Goal: Navigation & Orientation: Find specific page/section

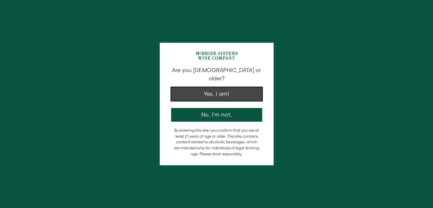
click at [254, 87] on button "Yes, I am!" at bounding box center [216, 94] width 91 height 14
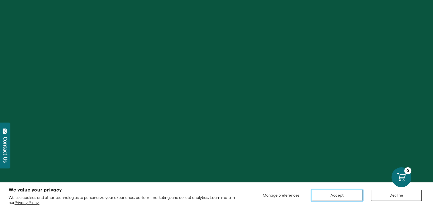
click at [345, 195] on button "Accept" at bounding box center [337, 194] width 51 height 11
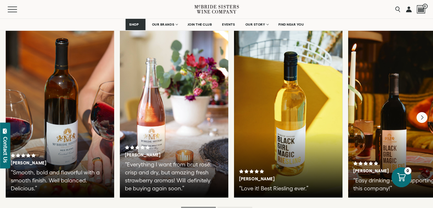
scroll to position [985, 0]
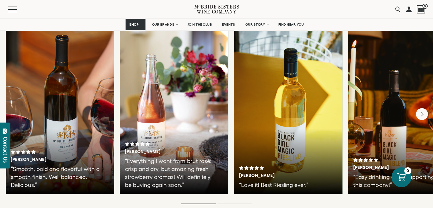
click at [424, 110] on icon "Next" at bounding box center [422, 114] width 12 height 12
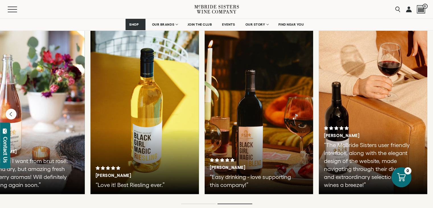
click at [424, 110] on div at bounding box center [373, 108] width 108 height 171
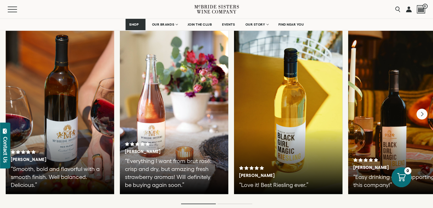
scroll to position [985, 0]
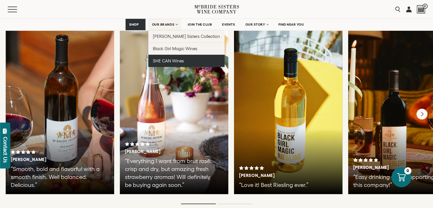
click at [174, 61] on span "SHE CAN Wines" at bounding box center [168, 60] width 31 height 5
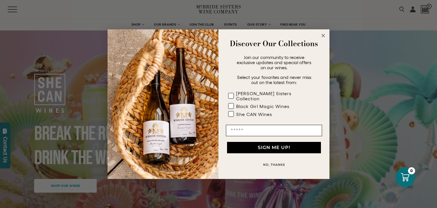
click at [323, 39] on circle "Close dialog" at bounding box center [323, 35] width 7 height 7
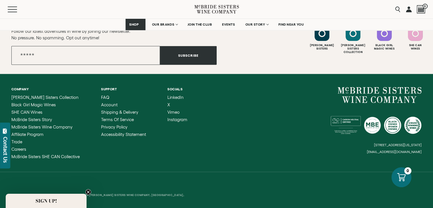
scroll to position [1244, 0]
